Goal: Task Accomplishment & Management: Manage account settings

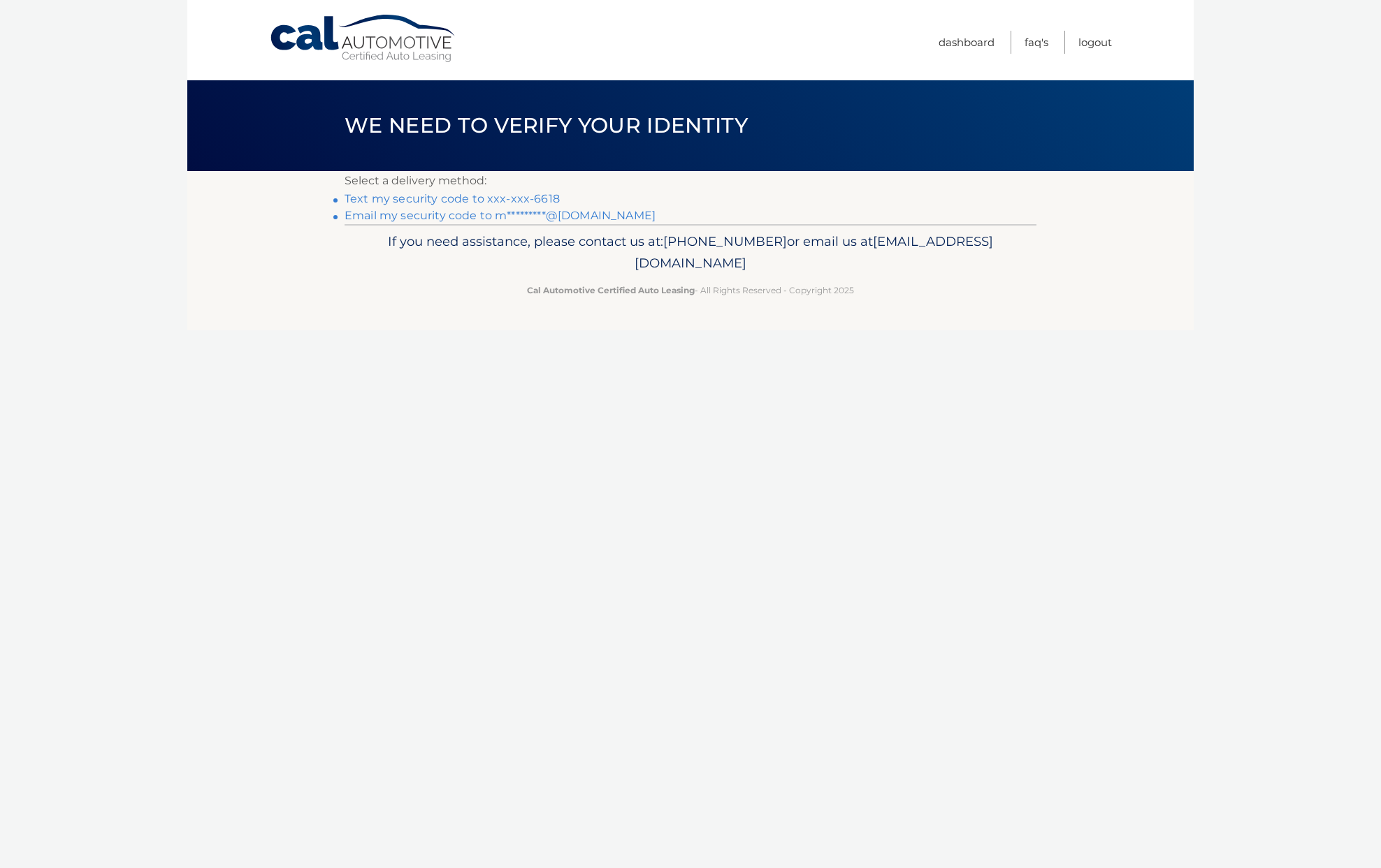
click at [531, 198] on link "Text my security code to xxx-xxx-6618" at bounding box center [452, 199] width 215 height 13
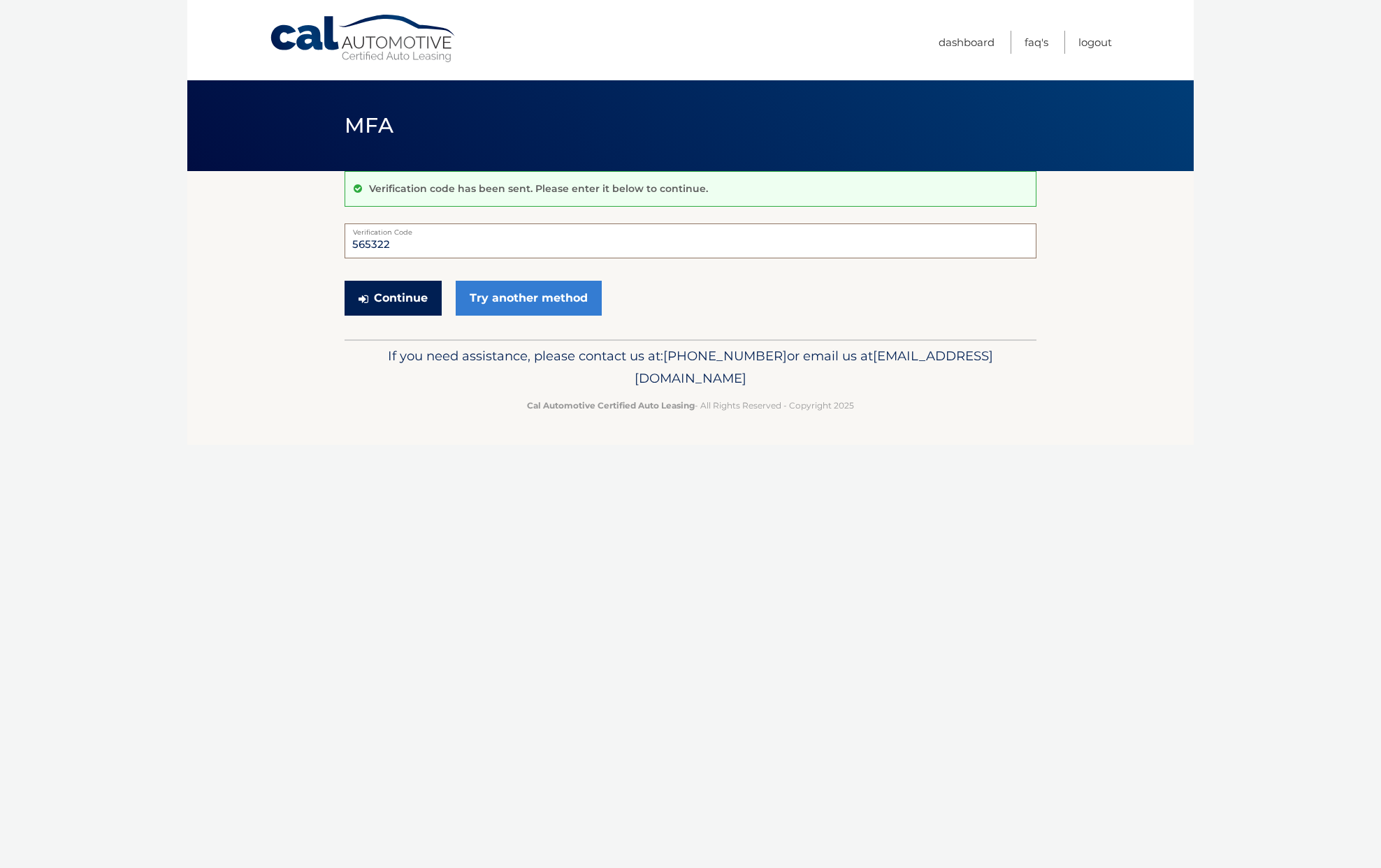
type input "565322"
click at [397, 298] on button "Continue" at bounding box center [393, 298] width 97 height 35
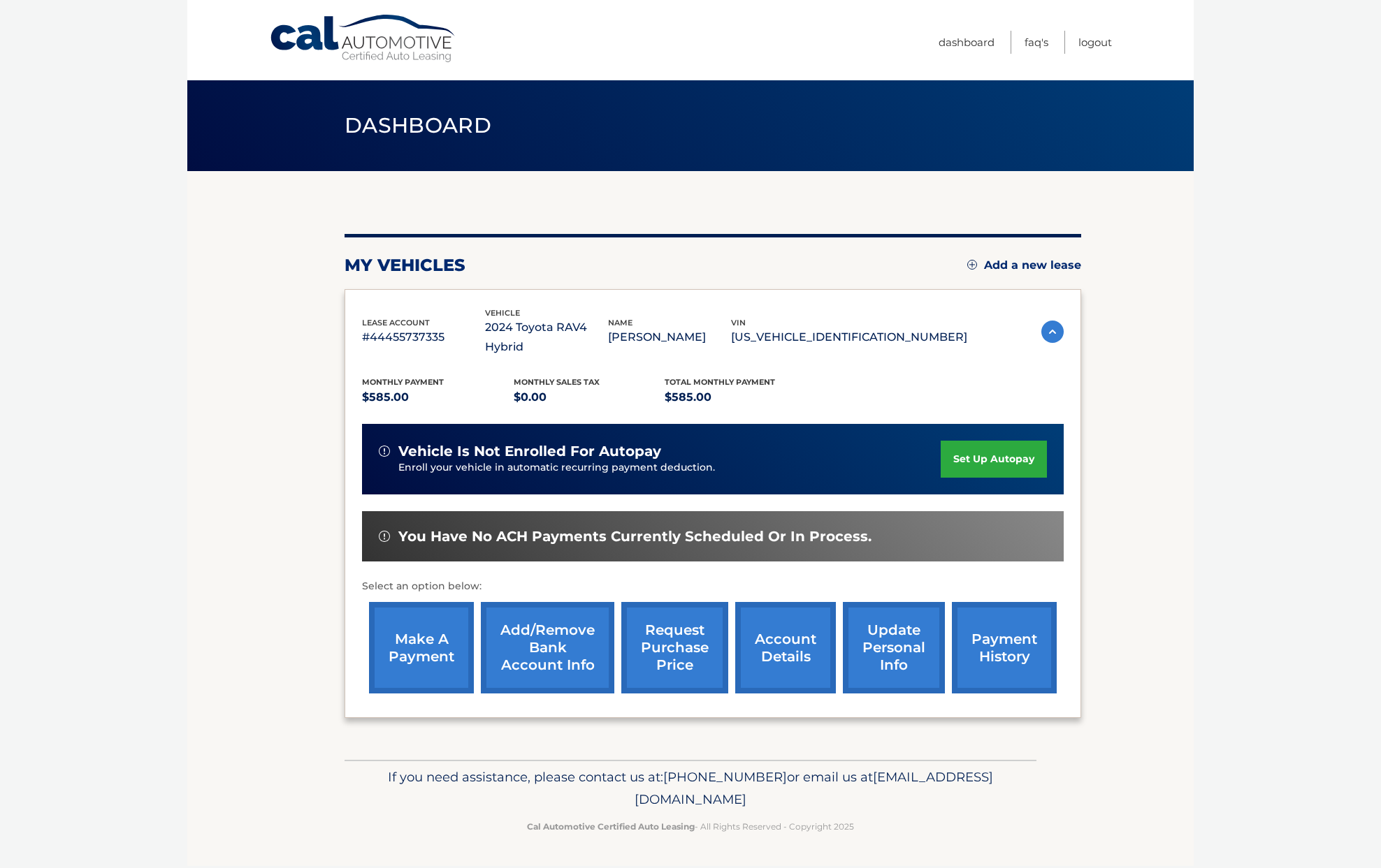
click at [432, 632] on link "make a payment" at bounding box center [421, 648] width 105 height 91
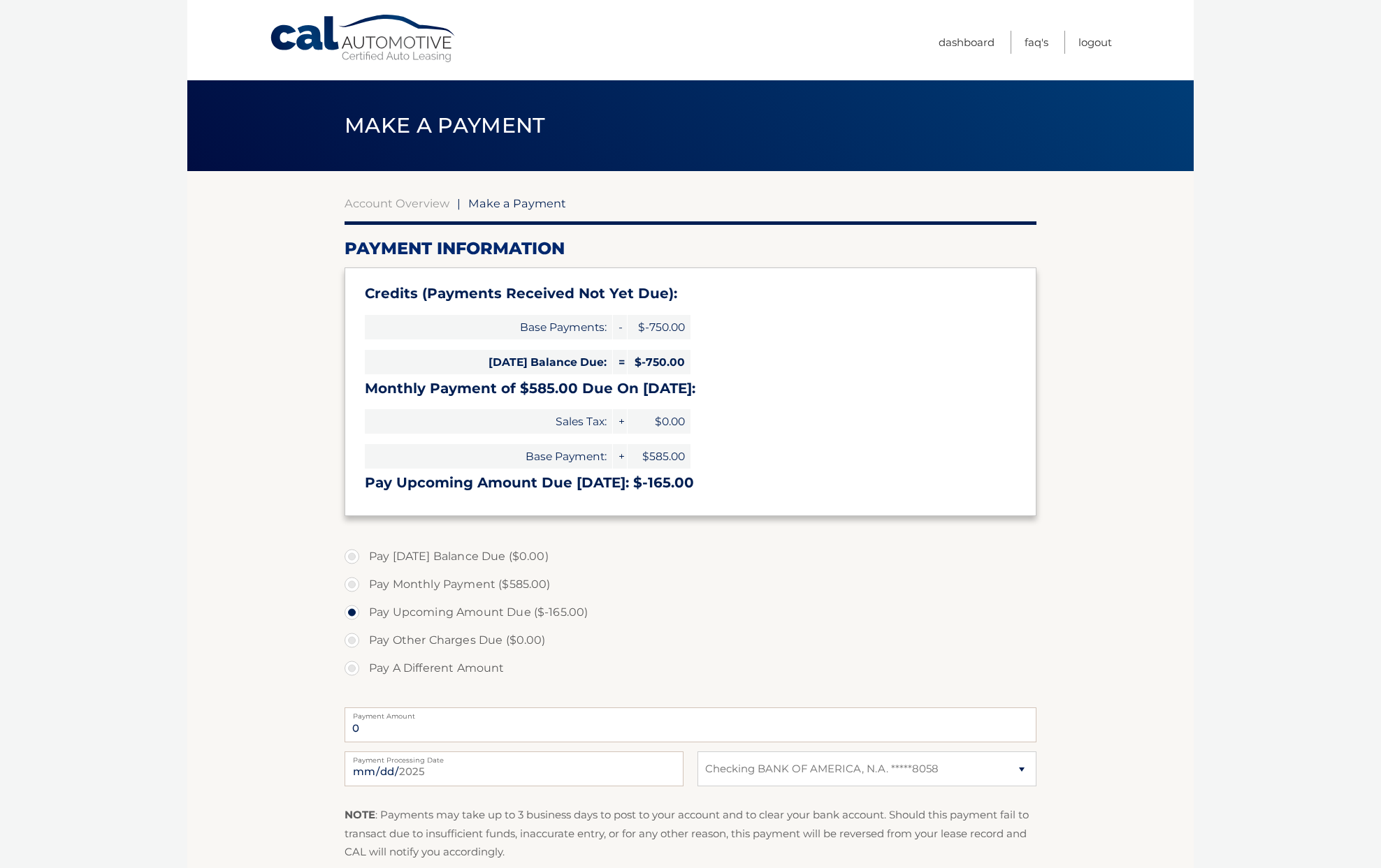
select select "MTMwZGViMjktOGUxNi00NjcwLWFmMzYtM2IxMGY1Y2FlN2Jm"
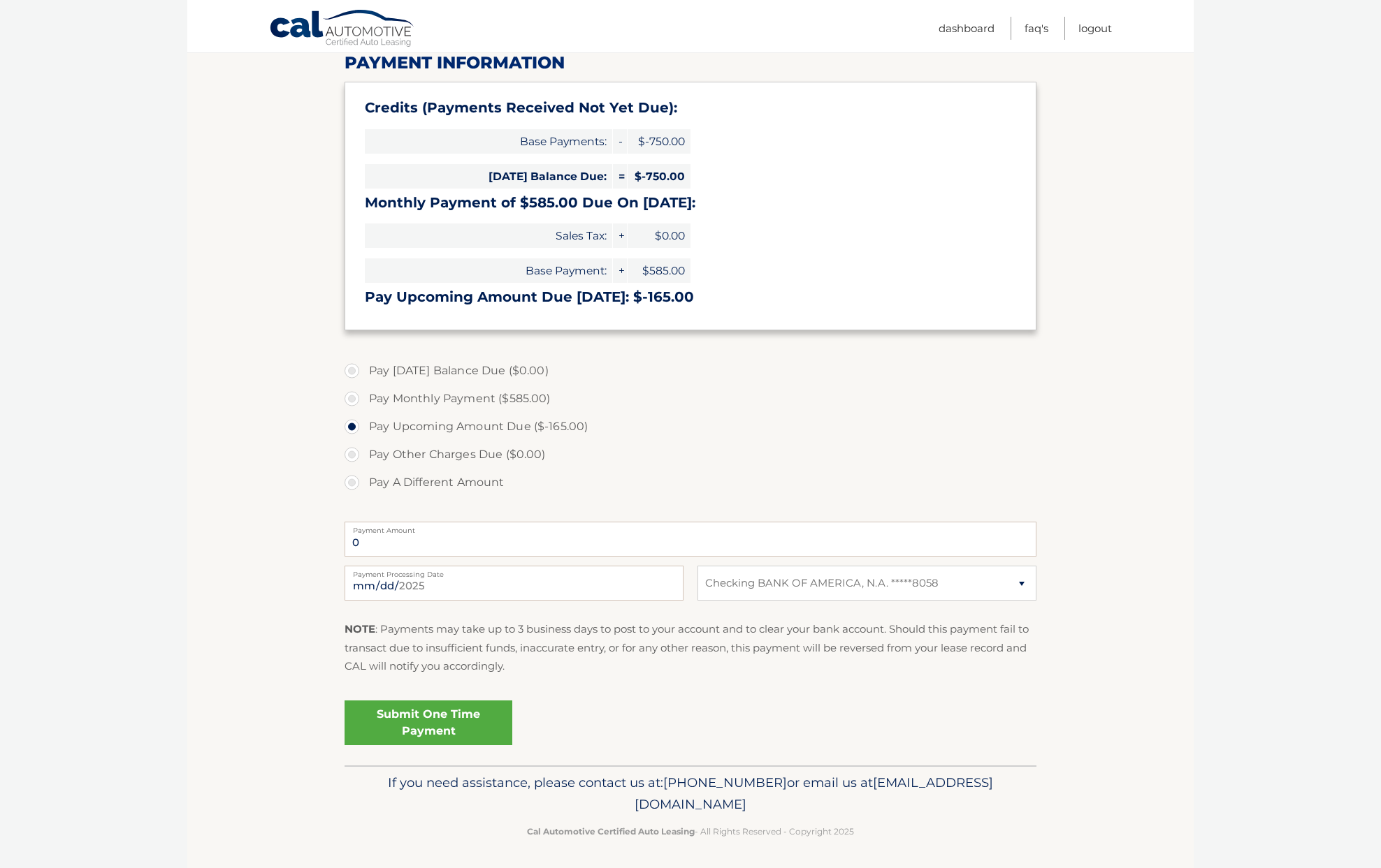
scroll to position [185, 0]
click at [450, 713] on link "Submit One Time Payment" at bounding box center [428, 724] width 168 height 45
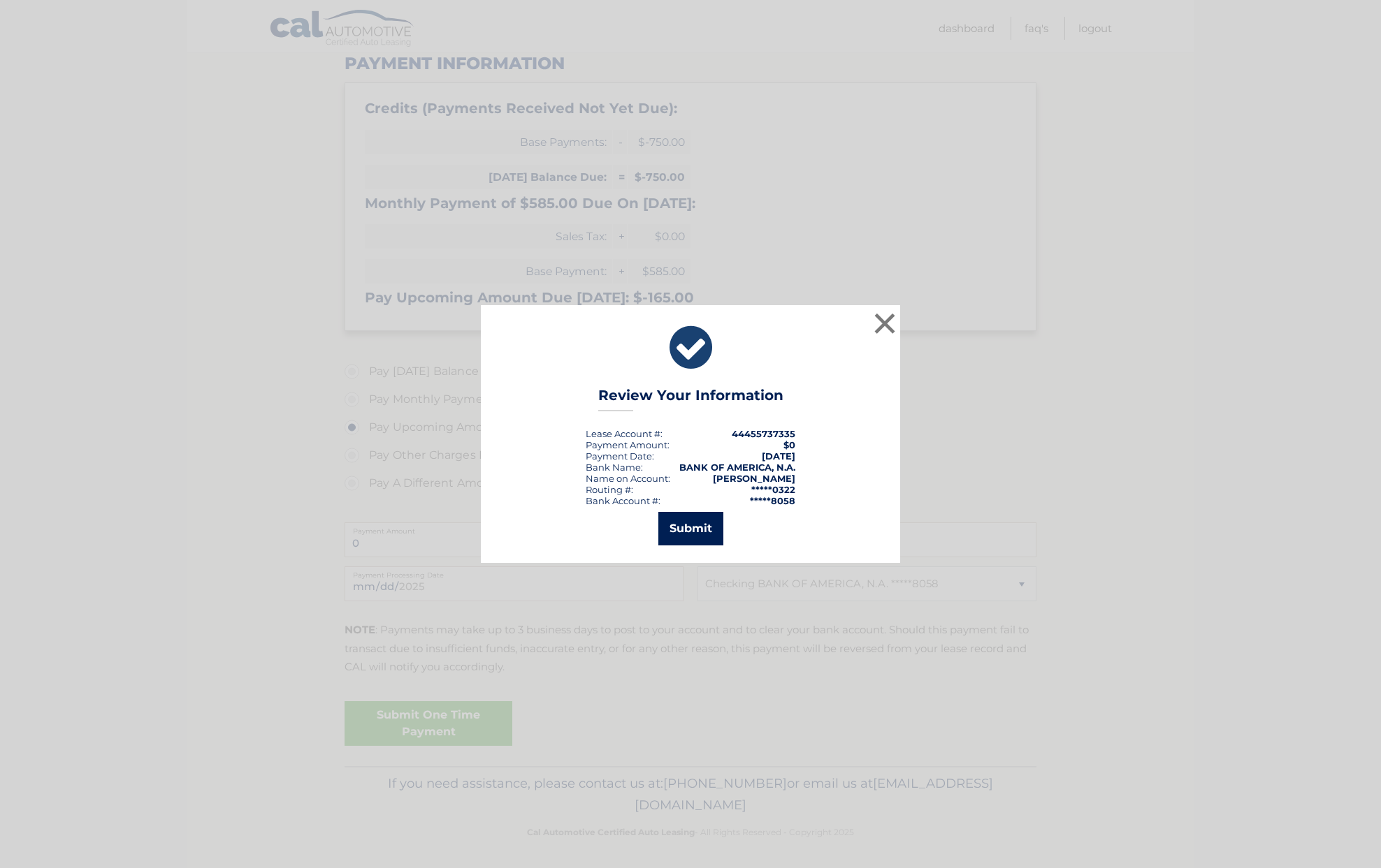
click at [698, 524] on button "Submit" at bounding box center [691, 528] width 65 height 33
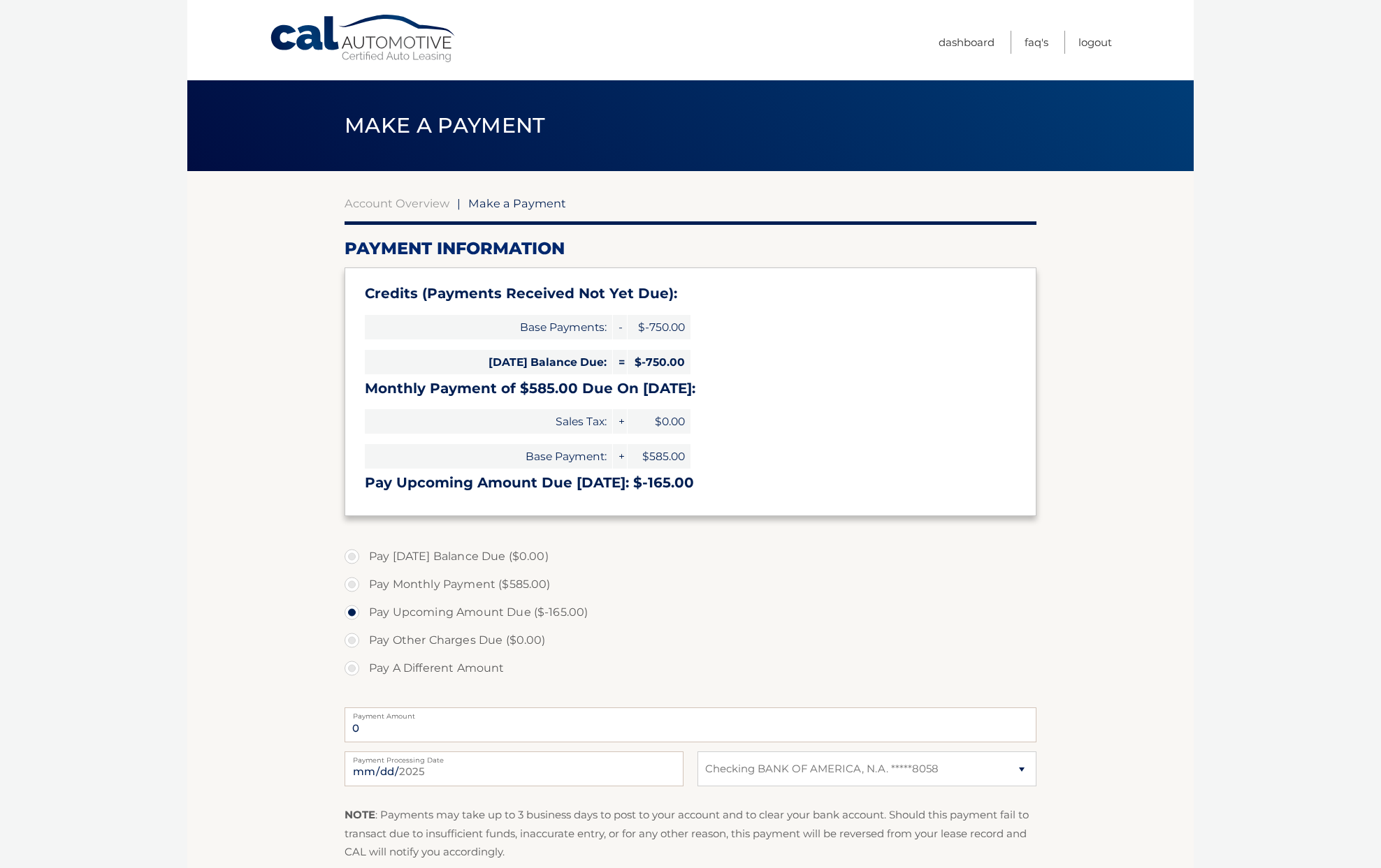
select select "MTMwZGViMjktOGUxNi00NjcwLWFmMzYtM2IxMGY1Y2FlN2Jm"
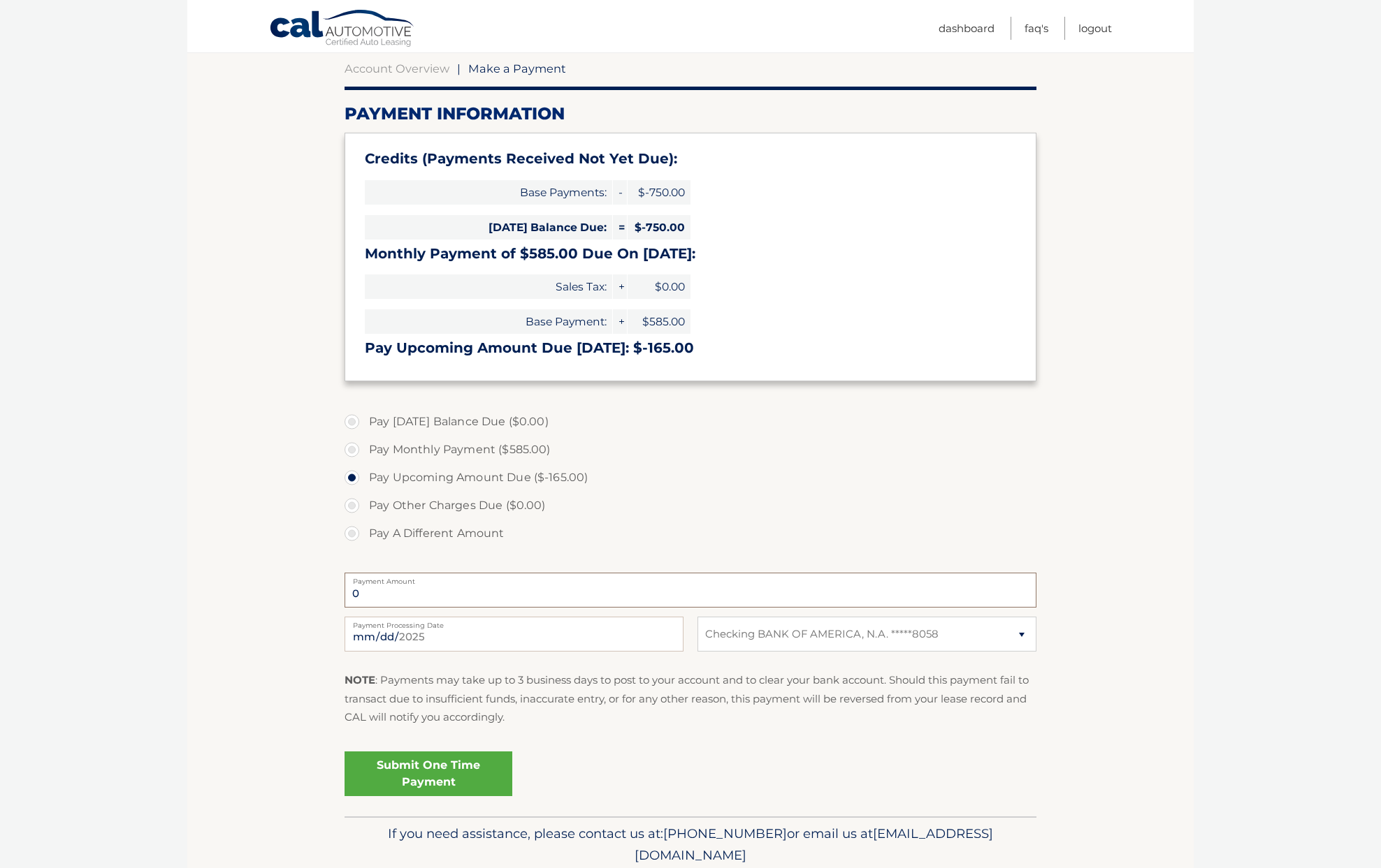
click at [441, 590] on input "0" at bounding box center [690, 590] width 692 height 35
click at [432, 587] on input "0" at bounding box center [690, 590] width 692 height 35
click at [1101, 22] on link "Logout" at bounding box center [1095, 28] width 33 height 23
